Goal: Communication & Community: Ask a question

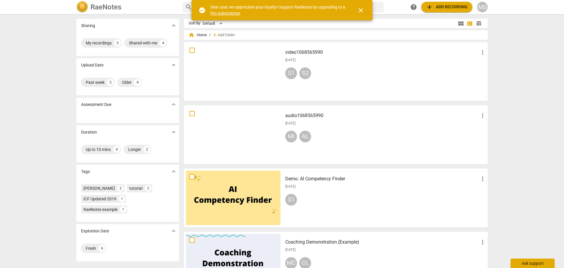
click at [535, 262] on div "Ask support" at bounding box center [533, 262] width 44 height 9
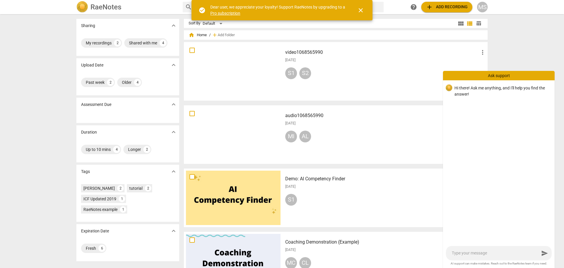
type textarea "H"
type textarea "He"
type textarea "Hel"
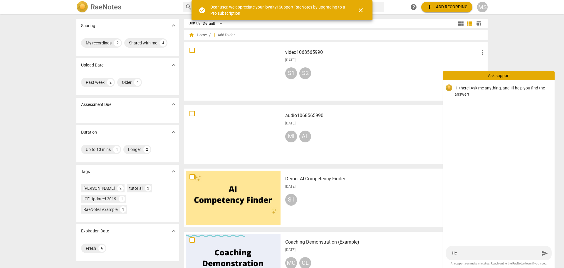
type textarea "Hel"
type textarea "Hell"
type textarea "Hello"
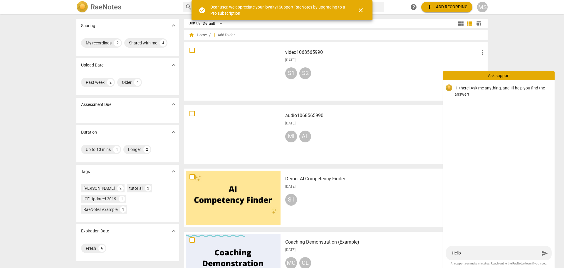
type textarea "Hello!"
type textarea "Hello! I"
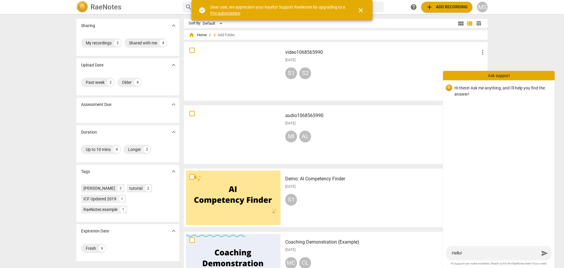
type textarea "Hello! I"
type textarea "Hello! I a"
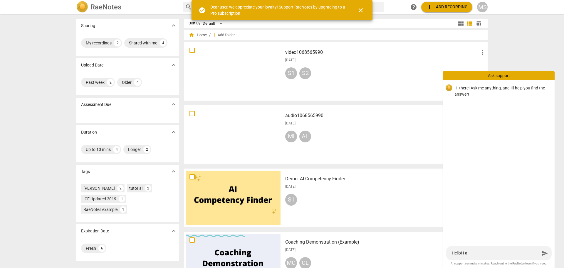
type textarea "Hello! I am"
type textarea "Hello! I am u"
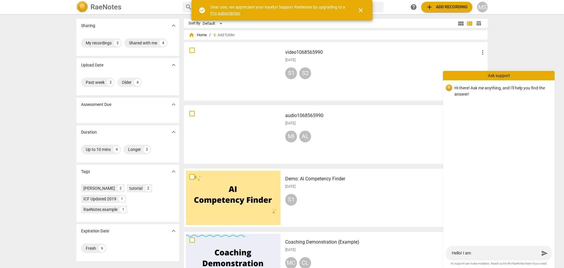
type textarea "Hello! I am u"
type textarea "Hello! I am us"
type textarea "Hello! I am usi"
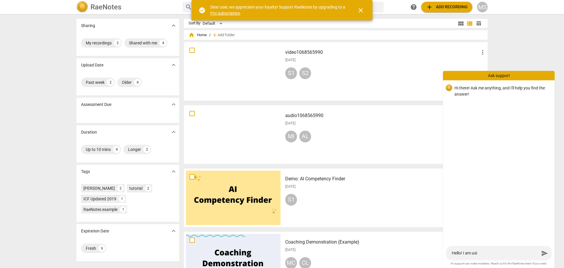
type textarea "Hello! I am usin"
type textarea "Hello! I am using"
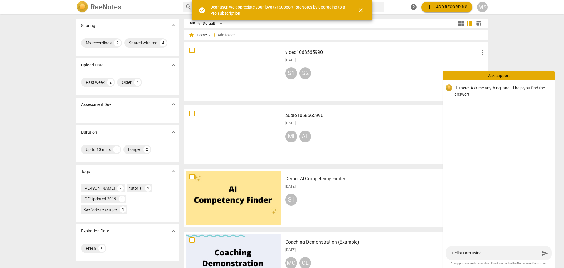
type textarea "Hello! I am using"
type textarea "Hello! I am using R"
type textarea "Hello! I am using Ra"
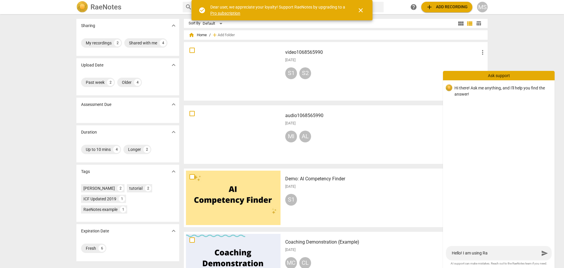
type textarea "Hello! I am using Rae"
type textarea "Hello! I am using RaeN"
type textarea "Hello! I am using RaeNo"
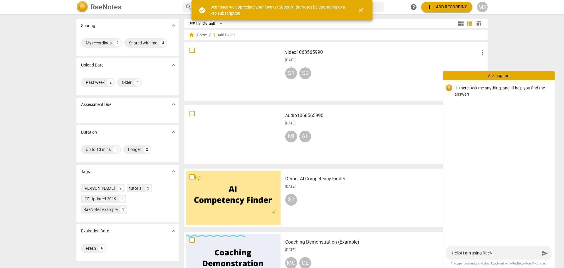
type textarea "Hello! I am using RaeNo"
type textarea "Hello! I am using RaeNot"
type textarea "Hello! I am using RaeNote"
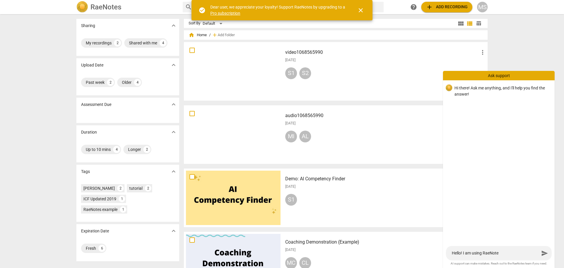
type textarea "Hello! I am using RaeNotes"
type textarea "Hello! I am using RaeNotes f"
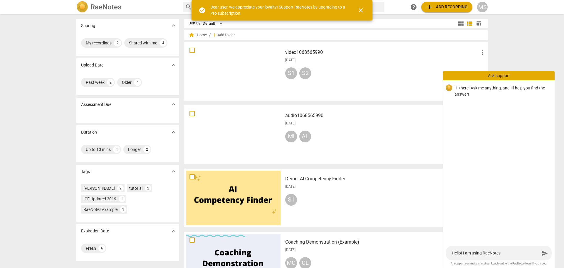
type textarea "Hello! I am using RaeNotes f"
type textarea "Hello! I am using RaeNotes fo"
type textarea "Hello! I am using RaeNotes for"
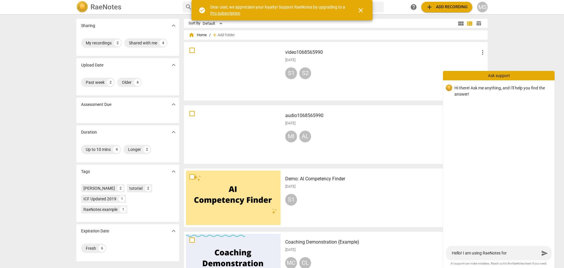
type textarea "Hello! I am using RaeNotes for"
type textarea "Hello! I am using RaeNotes for t"
type textarea "Hello! I am using RaeNotes for th"
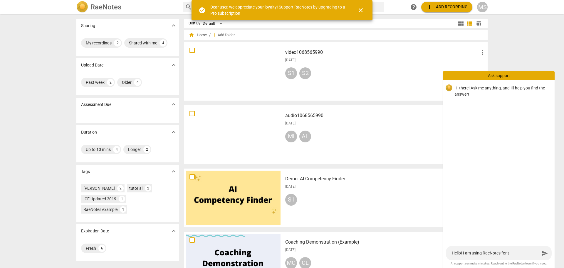
type textarea "Hello! I am using RaeNotes for th"
type textarea "Hello! I am using RaeNotes for the"
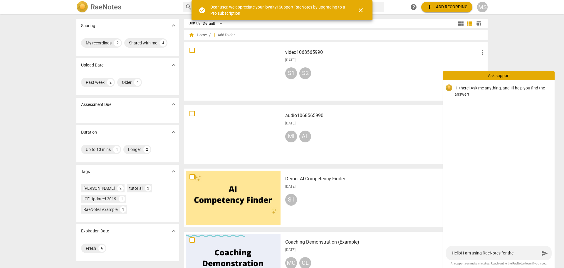
type textarea "Hello! I am using RaeNotes for the f"
type textarea "Hello! I am using RaeNotes for the fi"
type textarea "Hello! I am using RaeNotes for the fir"
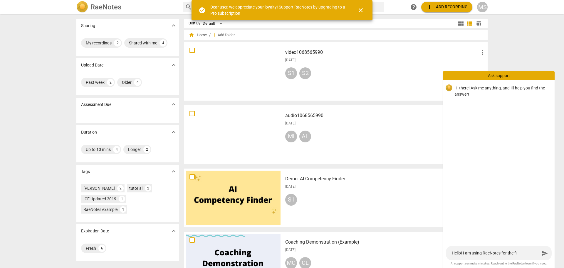
type textarea "Hello! I am using RaeNotes for the fir"
type textarea "Hello! I am using RaeNotes for the firs"
type textarea "Hello! I am using RaeNotes for the first"
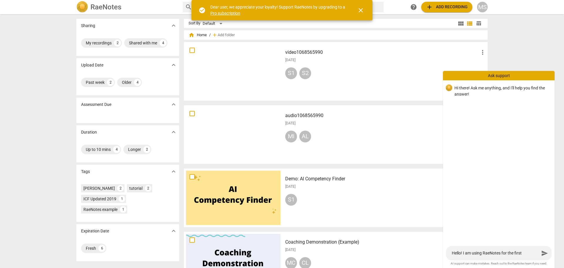
type textarea "Hello! I am using RaeNotes for the first"
type textarea "Hello! I am using RaeNotes for the first t"
type textarea "Hello! I am using RaeNotes for the first ti"
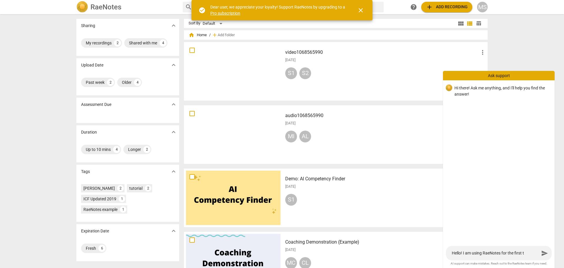
type textarea "Hello! I am using RaeNotes for the first ti"
type textarea "Hello! I am using RaeNotes for the first [PERSON_NAME]"
type textarea "Hello! I am using RaeNotes for the first time"
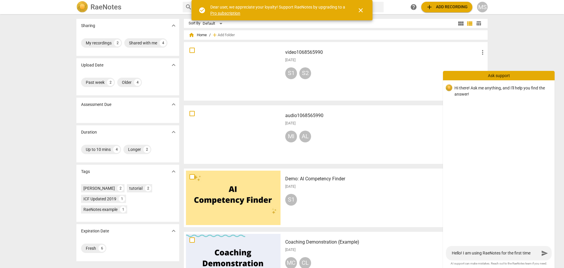
type textarea "Hello! I am using RaeNotes for the first time."
type textarea "Hello! I am using RaeNotes for the first time. I"
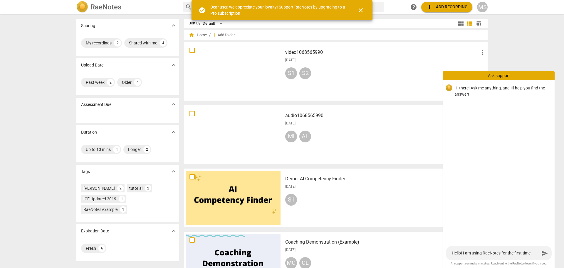
type textarea "Hello! I am using RaeNotes for the first time. I"
type textarea "Hello! I am using RaeNotes for the first time. I u"
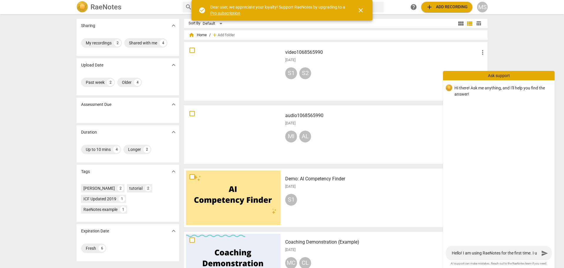
type textarea "Hello! I am using RaeNotes for the first time. I up"
type textarea "Hello! I am using RaeNotes for the first time. I upl"
type textarea "Hello! I am using RaeNotes for the first time. I uplo"
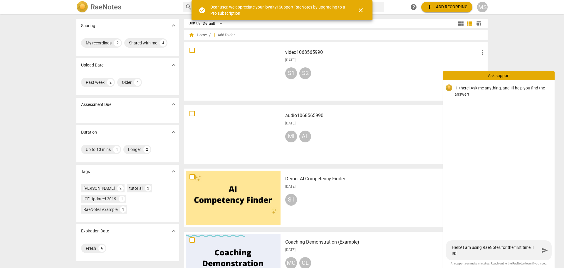
type textarea "Hello! I am using RaeNotes for the first time. I uplo"
type textarea "Hello! I am using RaeNotes for the first time. I uploa"
type textarea "Hello! I am using RaeNotes for the first time. I upload"
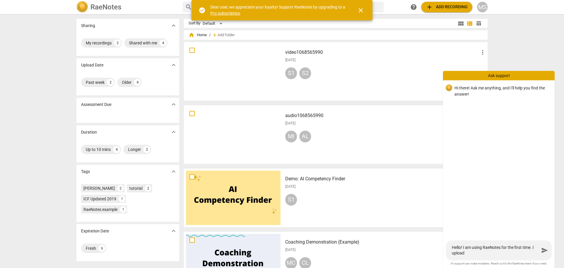
type textarea "Hello! I am using RaeNotes for the first time. I uploade"
type textarea "Hello! I am using RaeNotes for the first time. I uploaded"
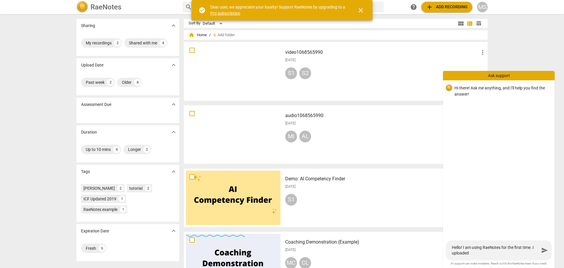
type textarea "Hello! I am using RaeNotes for the first time. I uploaded"
type textarea "Hello! I am using RaeNotes for the first time. I uploaded a"
type textarea "Hello! I am using RaeNotes for the first time. I uploaded au"
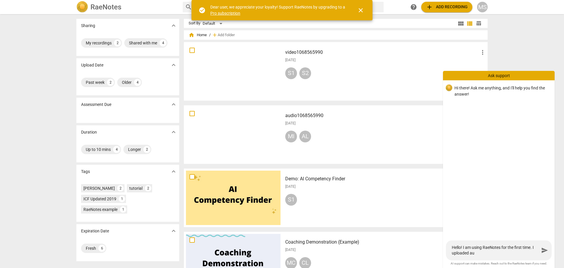
type textarea "Hello! I am using RaeNotes for the first time. I uploaded aud"
type textarea "Hello! I am using RaeNotes for the first time. I uploaded audi"
type textarea "Hello! I am using RaeNotes for the first time. I uploaded aud"
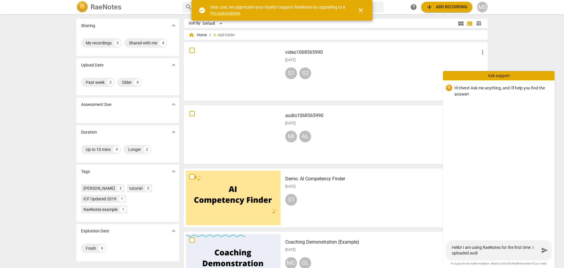
type textarea "Hello! I am using RaeNotes for the first time. I uploaded aud"
type textarea "Hello! I am using RaeNotes for the first time. I uploaded au"
type textarea "Hello! I am using RaeNotes for the first time. I uploaded a"
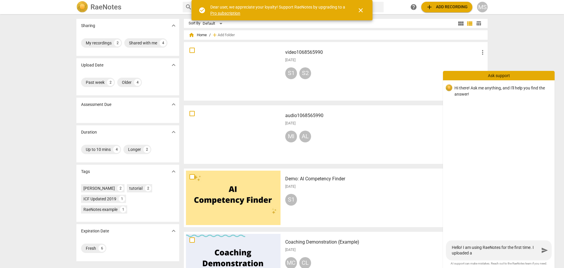
type textarea "Hello! I am using RaeNotes for the first time. I uploaded"
type textarea "Hello! I am using RaeNotes for the first time. I uploaded Z"
type textarea "Hello! I am using RaeNotes for the first time. I uploaded Zo"
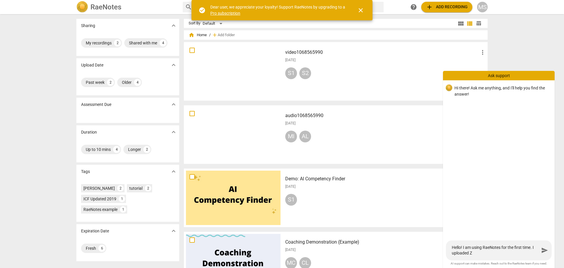
type textarea "Hello! I am using RaeNotes for the first time. I uploaded Zo"
type textarea "Hello! I am using RaeNotes for the first time. I uploaded Zoo"
type textarea "Hello! I am using RaeNotes for the first time. I uploaded Zoom"
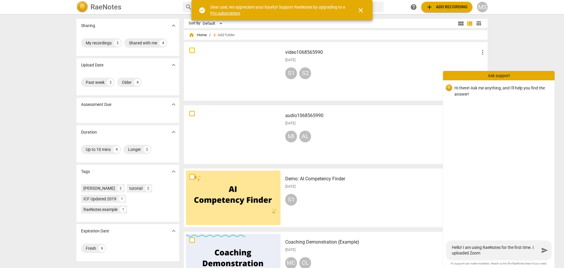
type textarea "Hello! I am using RaeNotes for the first time. I uploaded Zoom"
type textarea "Hello! I am using RaeNotes for the first time. I uploaded Zoom a"
type textarea "Hello! I am using RaeNotes for the first time. I uploaded Zoom au"
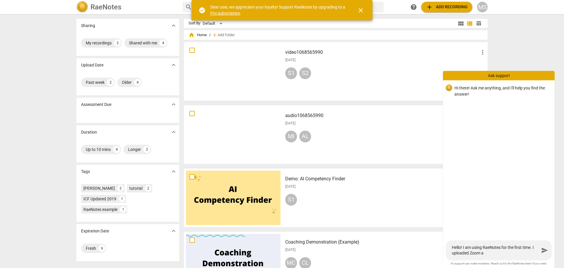
type textarea "Hello! I am using RaeNotes for the first time. I uploaded Zoom au"
type textarea "Hello! I am using RaeNotes for the first time. I uploaded Zoom aud"
type textarea "Hello! I am using RaeNotes for the first time. I uploaded Zoom audi"
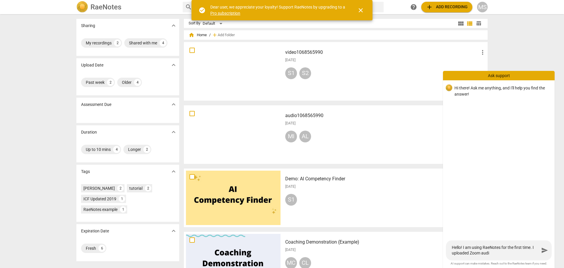
type textarea "Hello! I am using RaeNotes for the first time. I uploaded Zoom audio"
type textarea "Hello! I am using RaeNotes for the first time. I uploaded Zoom audio a"
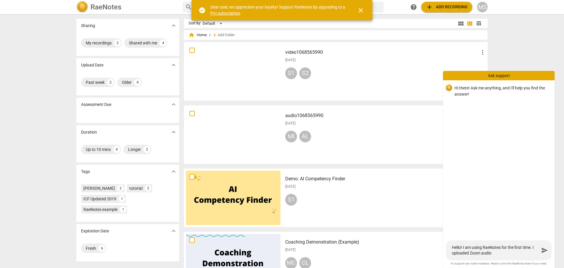
type textarea "Hello! I am using RaeNotes for the first time. I uploaded Zoom audio a"
type textarea "Hello! I am using RaeNotes for the first time. I uploaded Zoom audio an"
type textarea "Hello! I am using RaeNotes for the first time. I uploaded Zoom audio and"
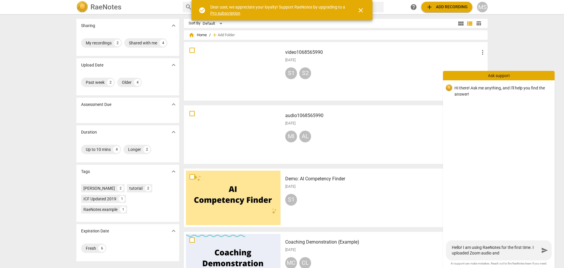
type textarea "Hello! I am using RaeNotes for the first time. I uploaded Zoom audio and"
type textarea "Hello! I am using RaeNotes for the first time. I uploaded Zoom audio and a"
type textarea "Hello! I am using RaeNotes for the first time. I uploaded Zoom audio and ad"
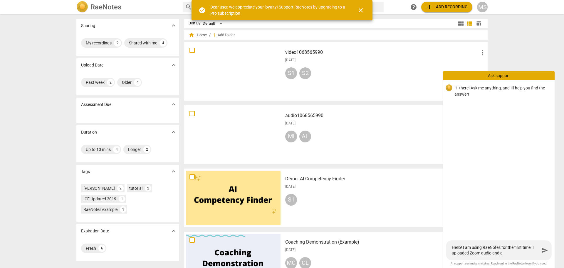
type textarea "Hello! I am using RaeNotes for the first time. I uploaded Zoom audio and ad"
type textarea "Hello! I am using RaeNotes for the first time. I uploaded Zoom audio and add"
type textarea "Hello! I am using RaeNotes for the first time. I uploaded Zoom audio and adde"
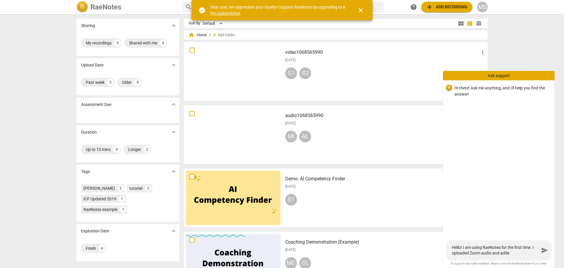
type textarea "Hello! I am using RaeNotes for the first time. I uploaded Zoom audio and added"
type textarea "Hello! I am using RaeNotes for the first time. I uploaded Zoom audio and added m"
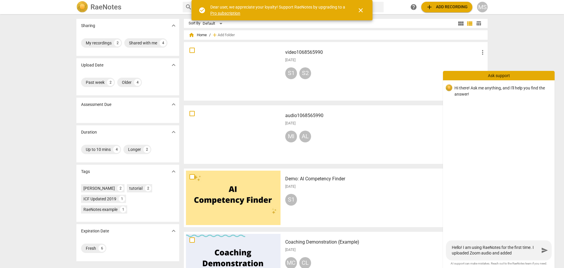
type textarea "Hello! I am using RaeNotes for the first time. I uploaded Zoom audio and added m"
type textarea "Hello! I am using RaeNotes for the first time. I uploaded Zoom audio and added …"
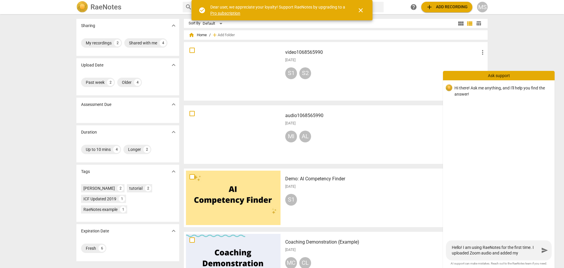
type textarea "Hello! I am using RaeNotes for the first time. I uploaded Zoom audio and added …"
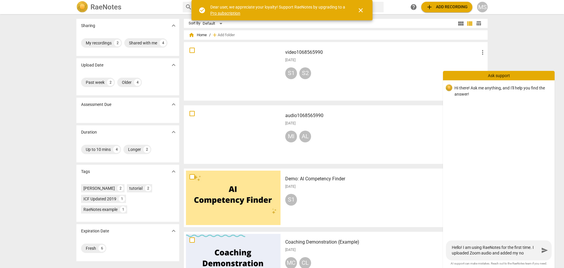
type textarea "Hello! I am using RaeNotes for the first time. I uploaded Zoom audio and added …"
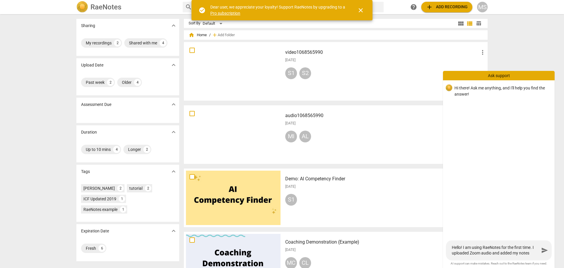
type textarea "Hello! I am using RaeNotes for the first time. I uploaded Zoom audio and added …"
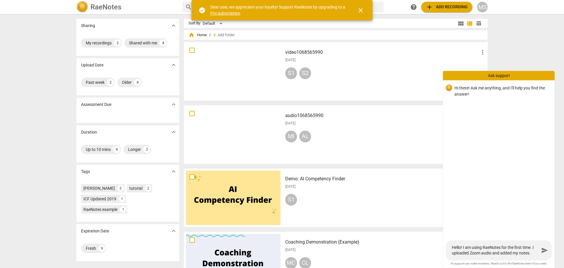
type textarea "Hello! I am using RaeNotes for the first time. I uploaded Zoom audio and added …"
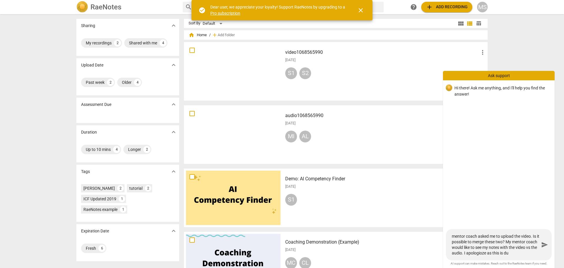
scroll to position [17, 0]
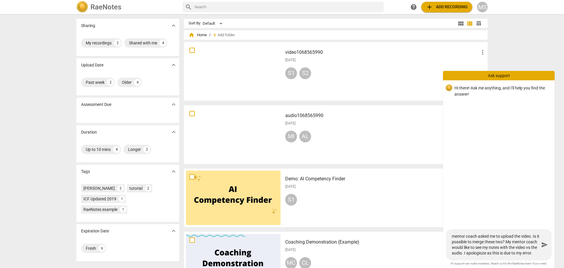
click at [508, 249] on textarea "Hello! I am using RaeNotes for the first time. I uploaded Zoom audio and added …" at bounding box center [496, 244] width 88 height 22
drag, startPoint x: 497, startPoint y: 247, endPoint x: 515, endPoint y: 247, distance: 17.9
click at [515, 247] on textarea "Hello! I am using RaeNotes for the first time. I uploaded Zoom audio and added …" at bounding box center [496, 244] width 88 height 22
click at [544, 243] on span "send" at bounding box center [544, 244] width 7 height 7
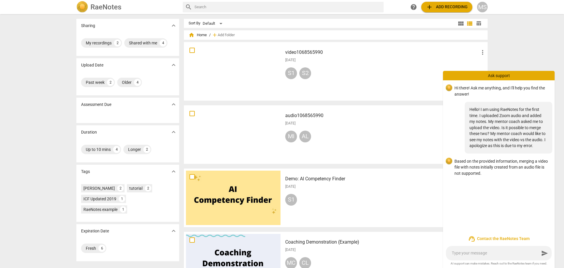
scroll to position [0, 0]
drag, startPoint x: 519, startPoint y: 160, endPoint x: 523, endPoint y: 172, distance: 12.7
click at [523, 172] on p "Based on the provided information, merging a video file with notes initially cr…" at bounding box center [502, 167] width 95 height 18
click at [505, 208] on div "Hi there! Ask me anything, and I'll help you find the answer! Hello! I am using…" at bounding box center [499, 156] width 112 height 152
drag, startPoint x: 519, startPoint y: 161, endPoint x: 521, endPoint y: 172, distance: 11.8
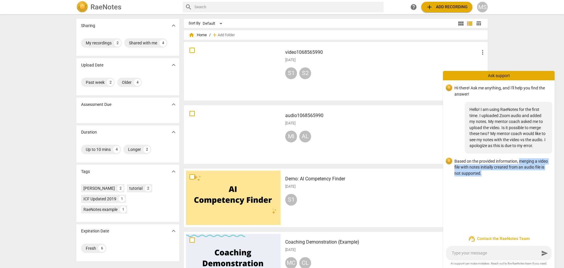
click at [521, 172] on p "Based on the provided information, merging a video file with notes initially cr…" at bounding box center [502, 167] width 95 height 18
copy p "merging a video file with notes initially created from an audio file is not sup…"
